Goal: Task Accomplishment & Management: Manage account settings

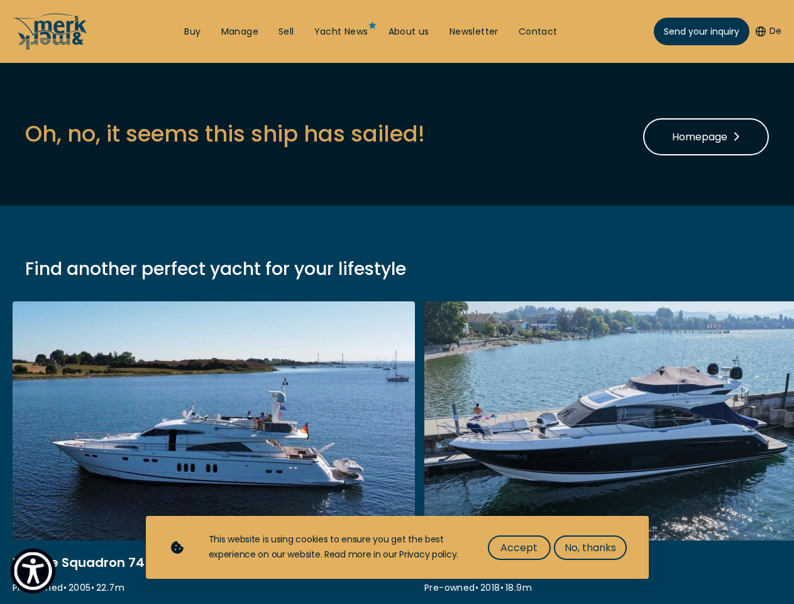
click at [33, 570] on img "Show Accessibility Preferences" at bounding box center [33, 571] width 38 height 38
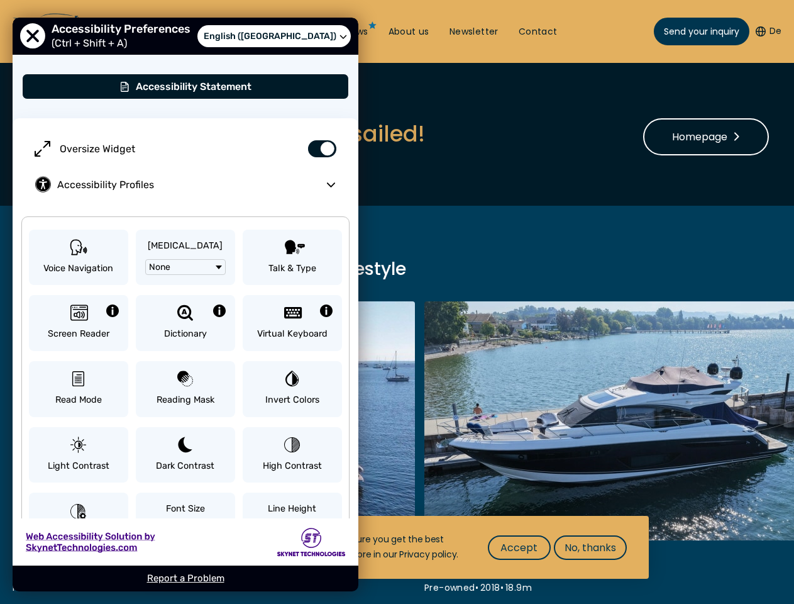
click at [767, 31] on button "De" at bounding box center [769, 31] width 26 height 13
click at [225, 133] on label "Oversize Widget" at bounding box center [185, 149] width 321 height 36
click at [296, 133] on input "Oversize Widget" at bounding box center [318, 142] width 44 height 22
checkbox input "false"
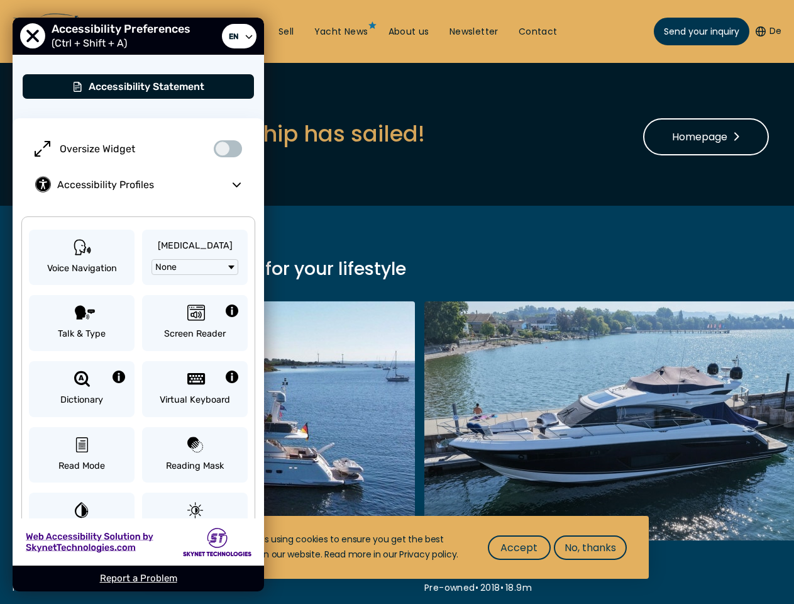
click at [519, 547] on span "Accept" at bounding box center [519, 548] width 37 height 16
